Goal: Task Accomplishment & Management: Use online tool/utility

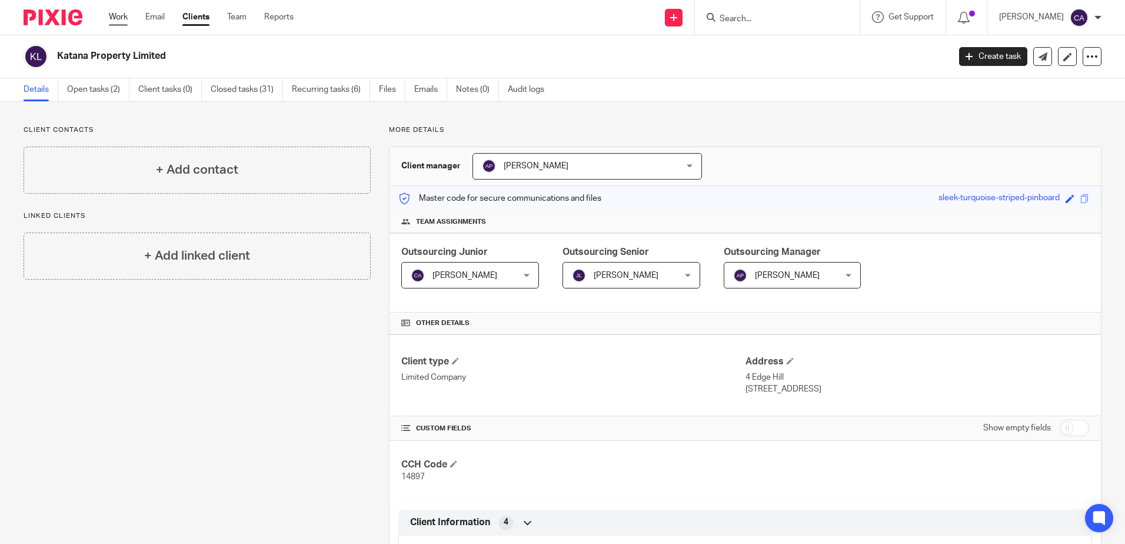
click at [118, 18] on link "Work" at bounding box center [118, 17] width 19 height 12
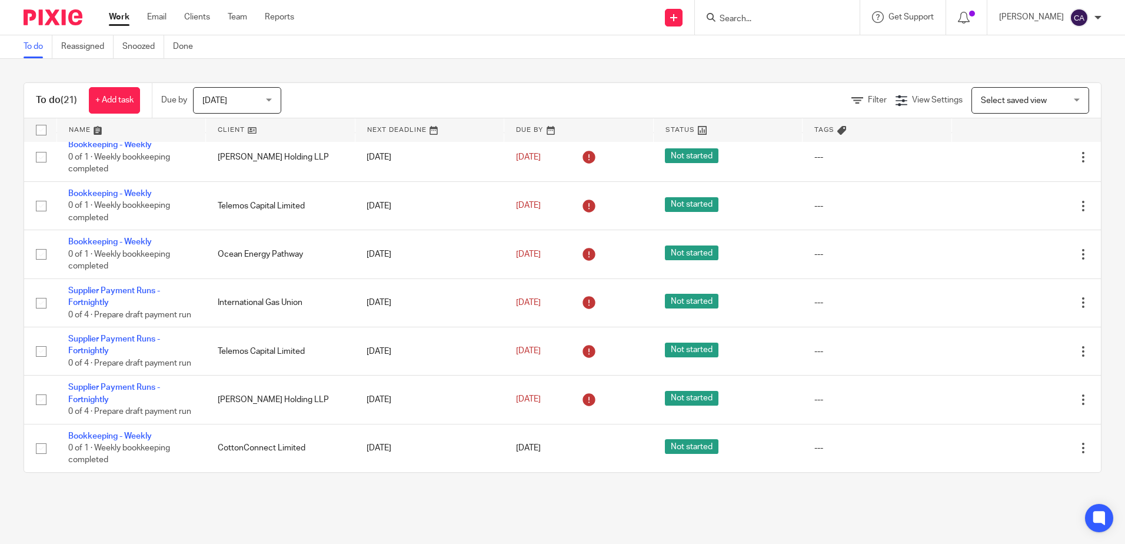
scroll to position [773, 0]
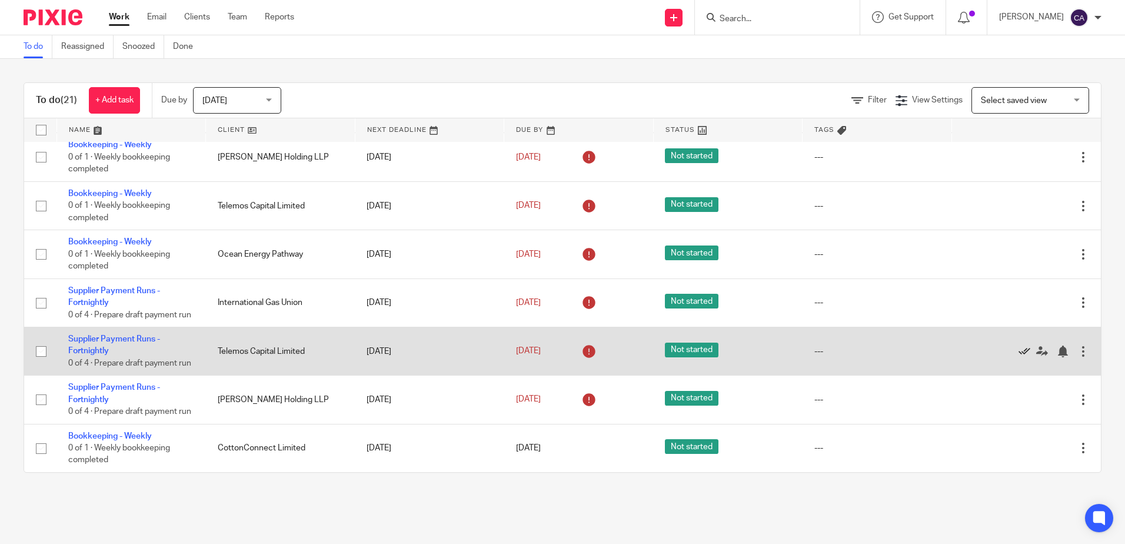
click at [1019, 345] on icon at bounding box center [1025, 351] width 12 height 12
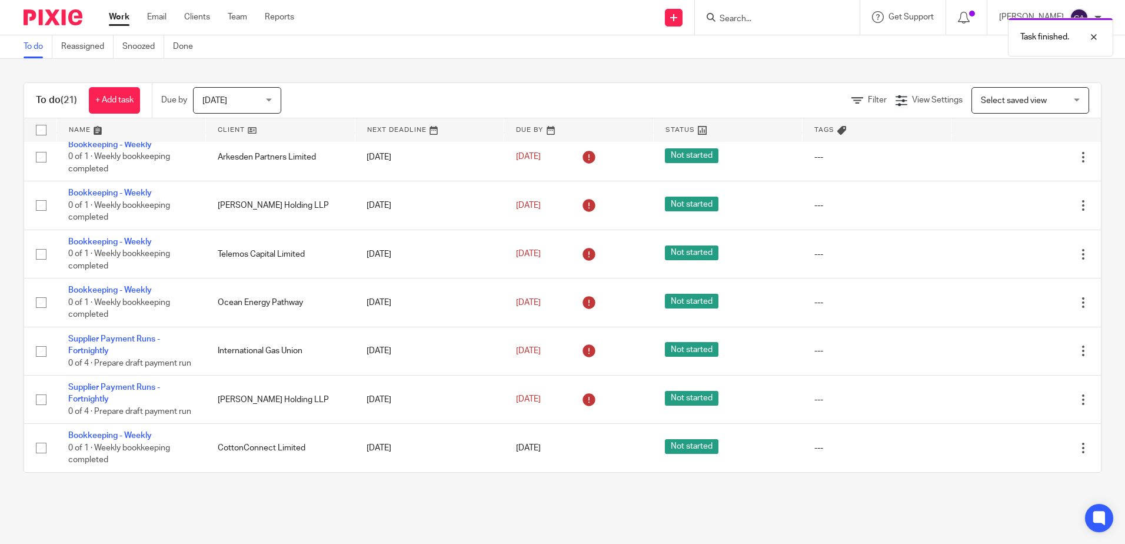
click at [1019, 345] on icon at bounding box center [1025, 351] width 12 height 12
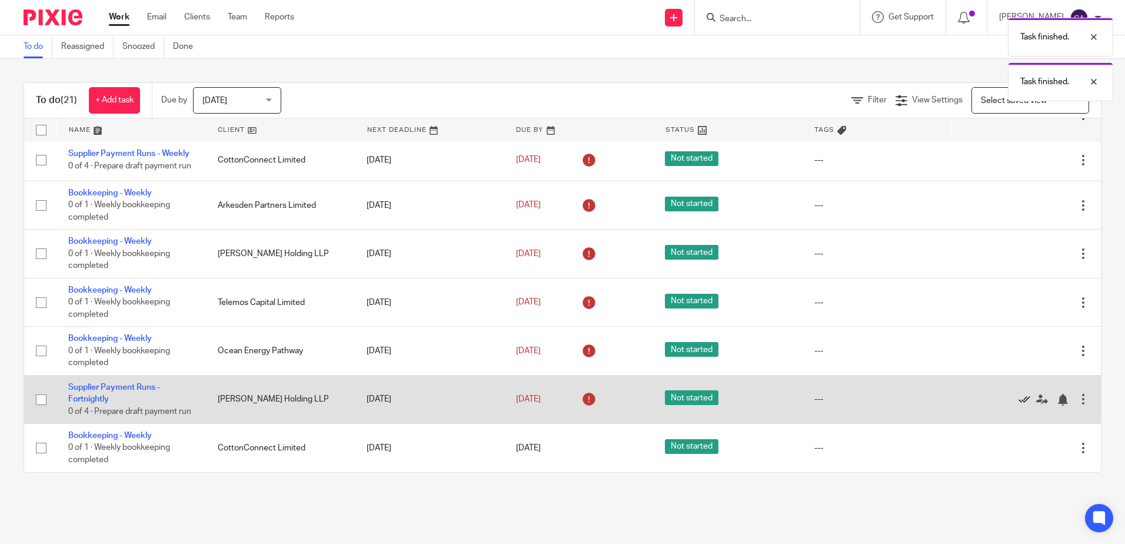
click at [1019, 394] on icon at bounding box center [1025, 400] width 12 height 12
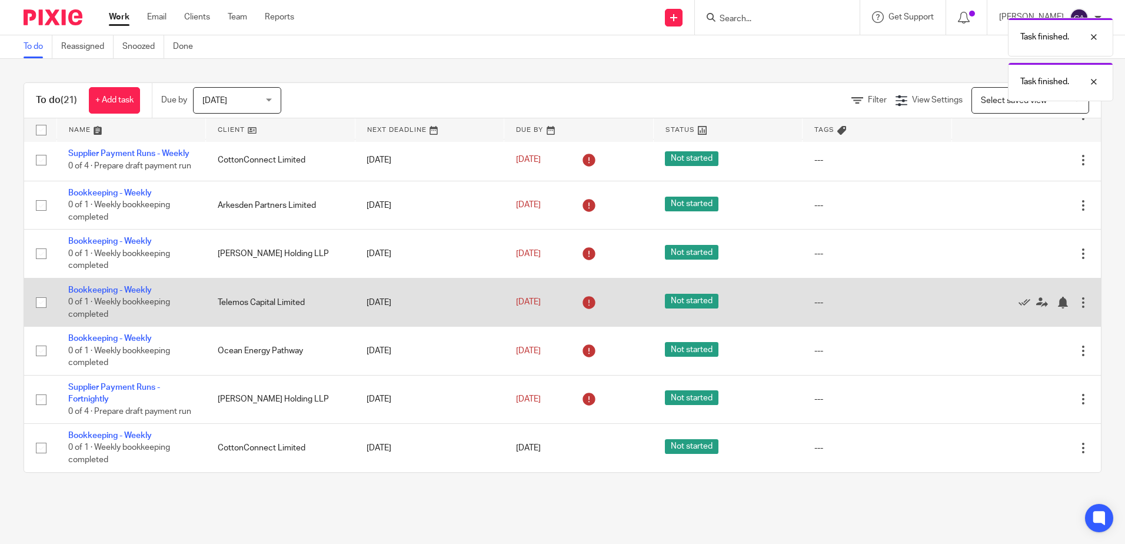
scroll to position [591, 0]
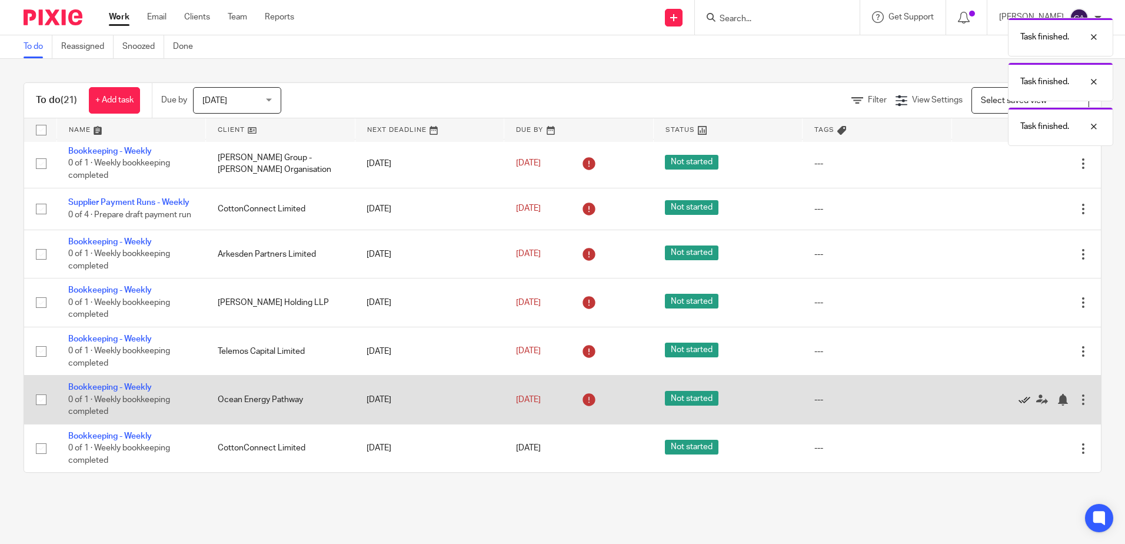
click at [1019, 397] on icon at bounding box center [1025, 400] width 12 height 12
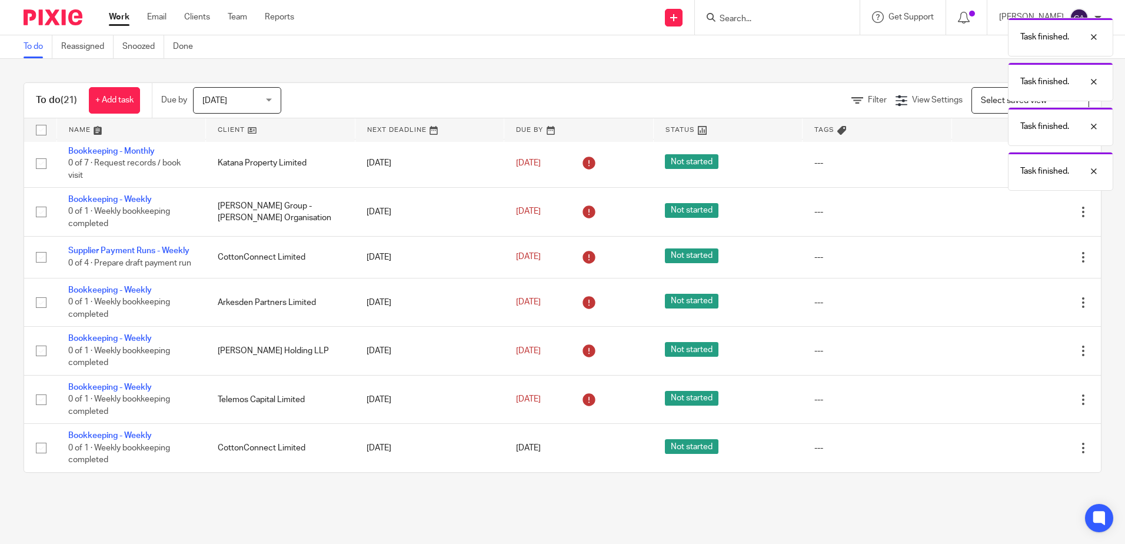
scroll to position [543, 0]
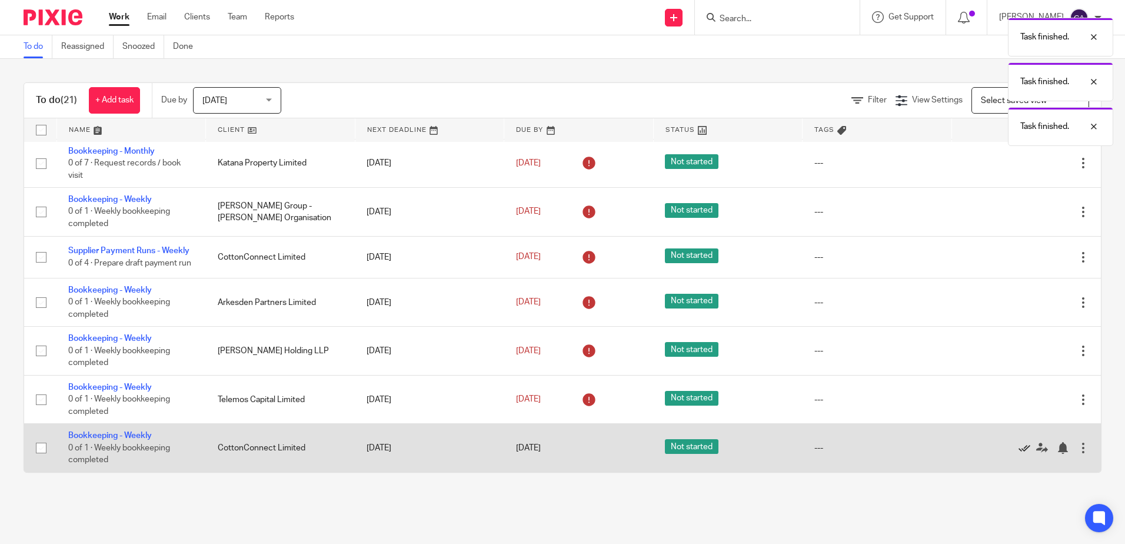
click at [1019, 448] on icon at bounding box center [1025, 448] width 12 height 12
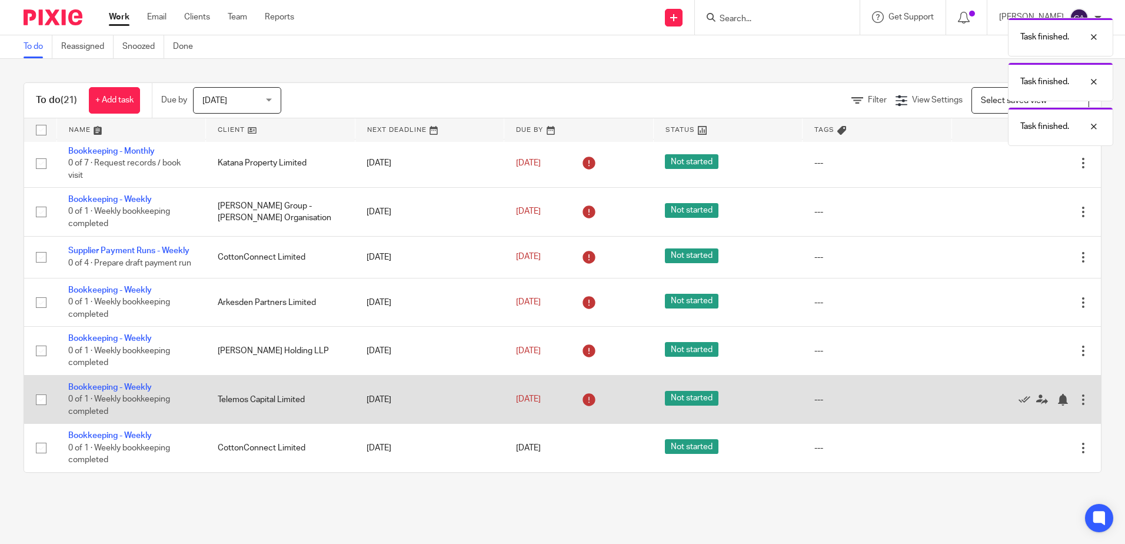
scroll to position [494, 0]
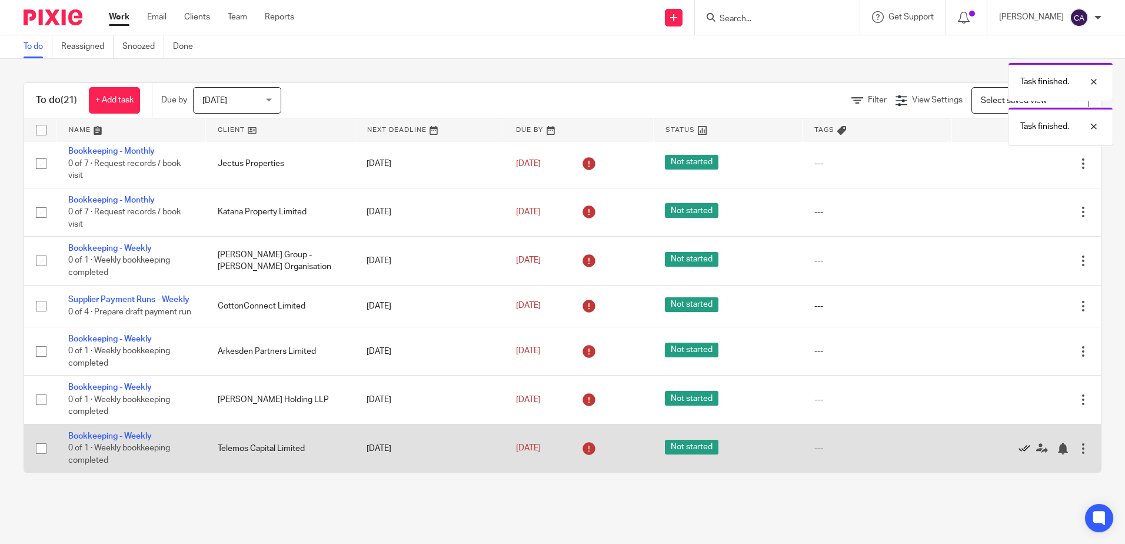
click at [1019, 448] on icon at bounding box center [1025, 449] width 12 height 12
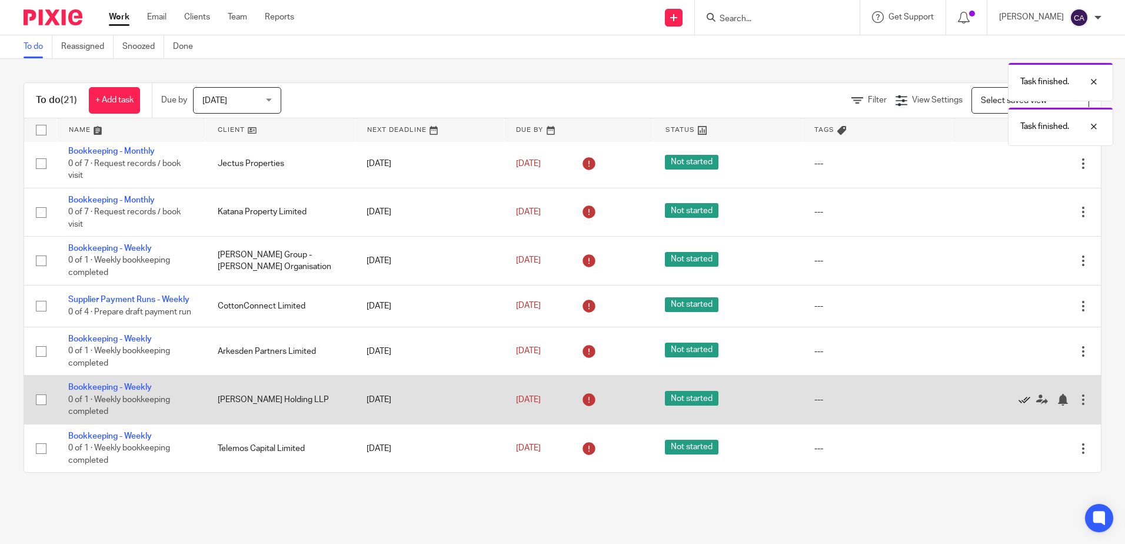
scroll to position [446, 0]
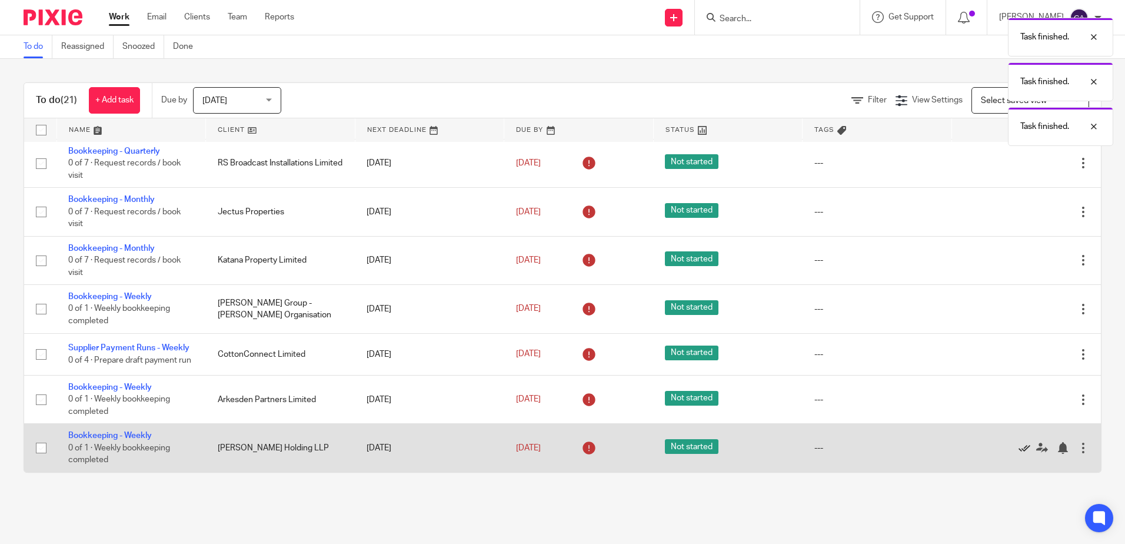
click at [1019, 448] on icon at bounding box center [1025, 448] width 12 height 12
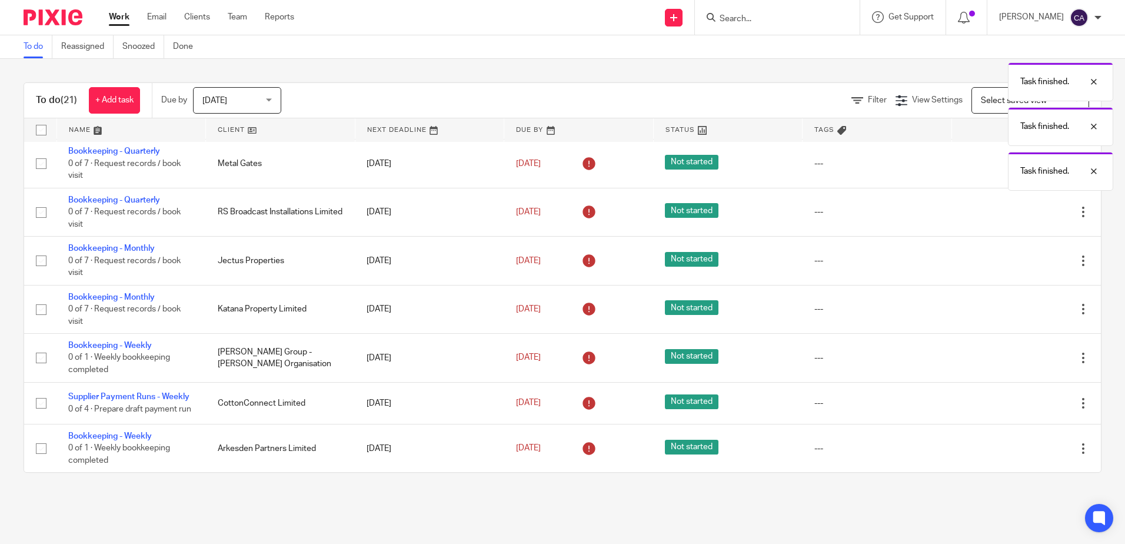
scroll to position [397, 0]
click at [1019, 448] on icon at bounding box center [1025, 449] width 12 height 12
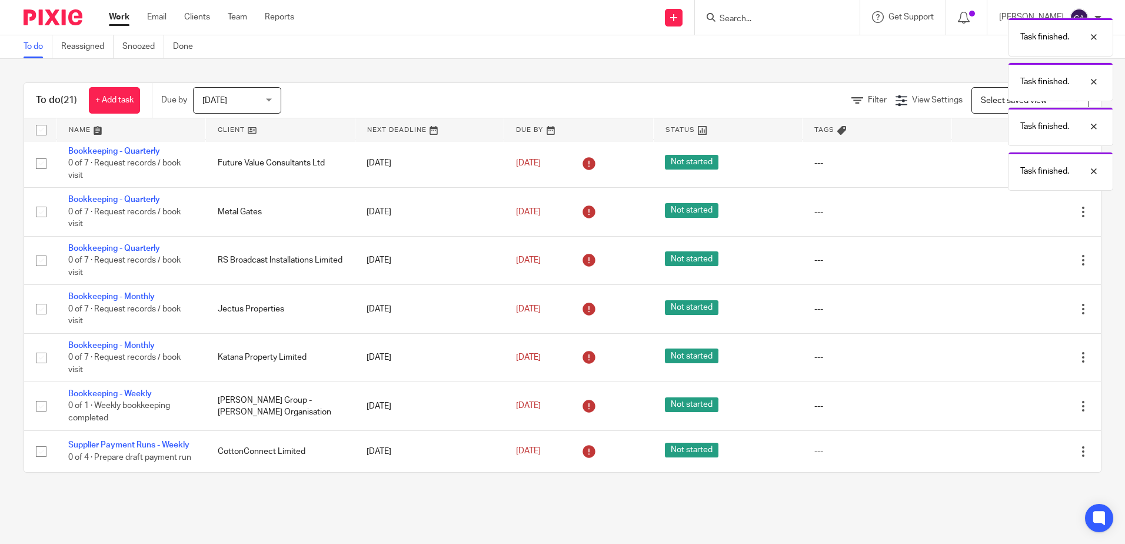
scroll to position [348, 0]
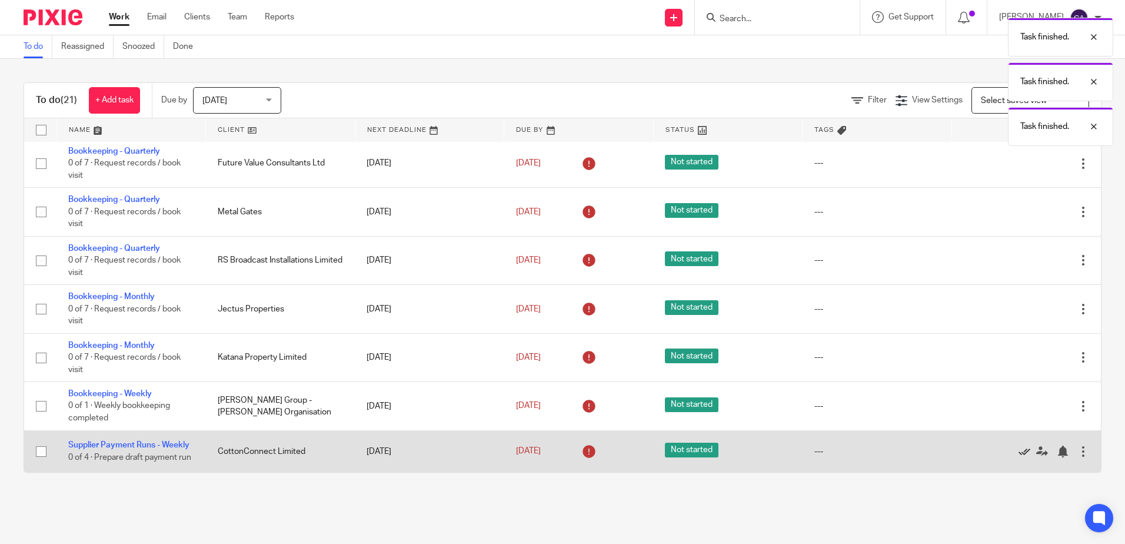
click at [1019, 446] on icon at bounding box center [1025, 452] width 12 height 12
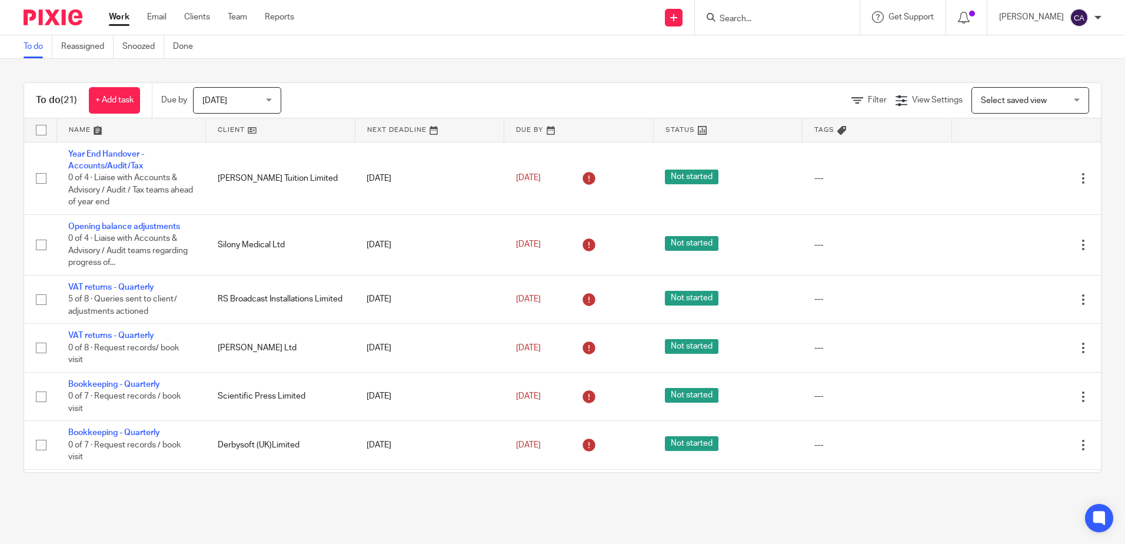
scroll to position [288, 0]
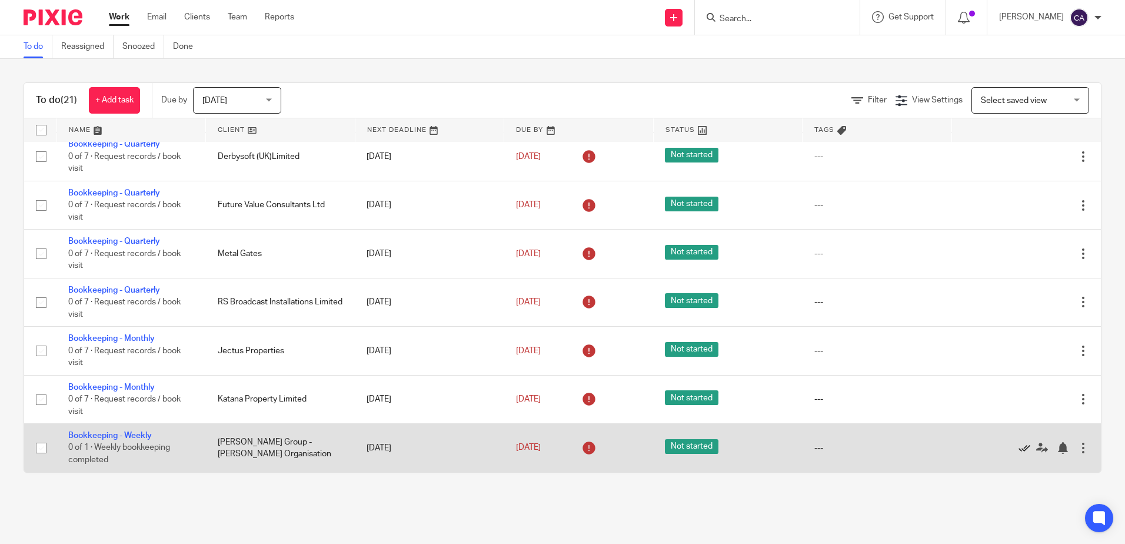
click at [1019, 444] on icon at bounding box center [1025, 448] width 12 height 12
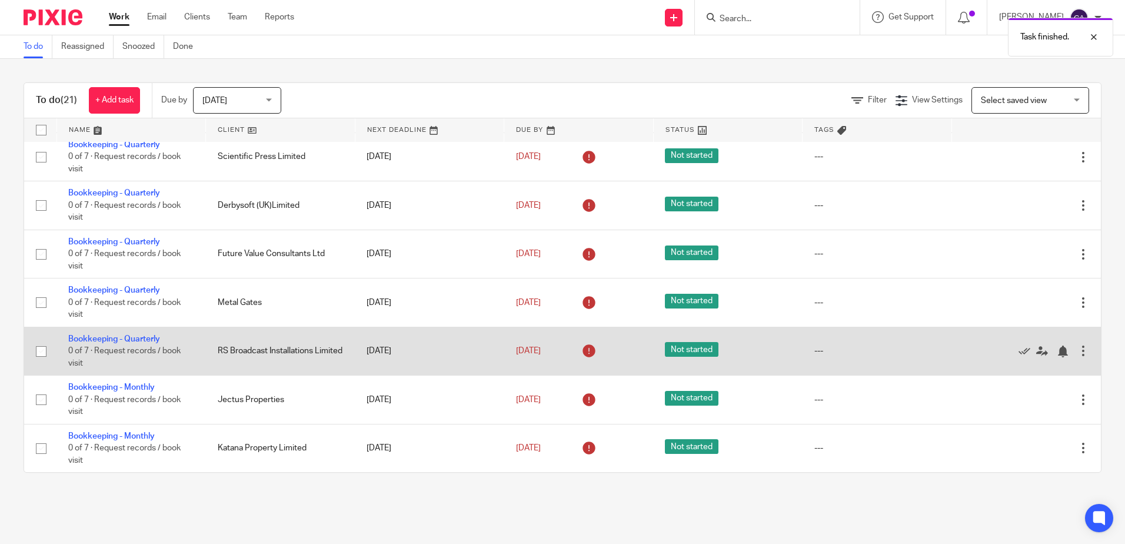
scroll to position [240, 0]
